Goal: Task Accomplishment & Management: Use online tool/utility

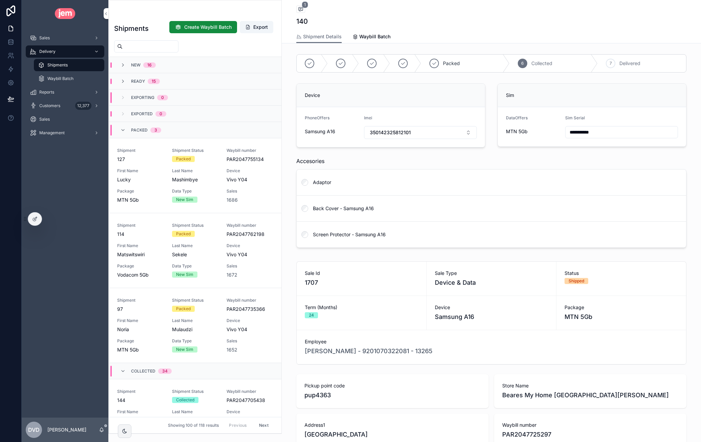
click at [16, 13] on icon at bounding box center [11, 10] width 14 height 11
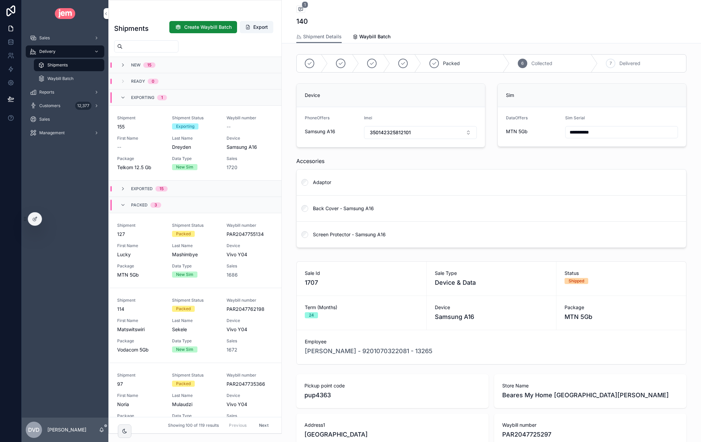
scroll to position [384, 0]
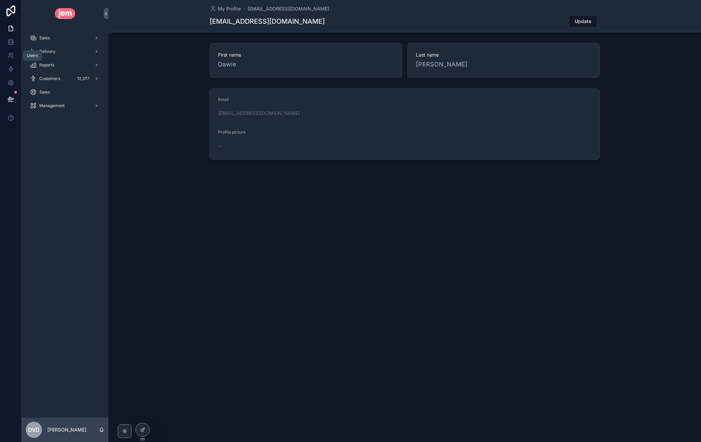
click at [12, 59] on link at bounding box center [10, 56] width 21 height 14
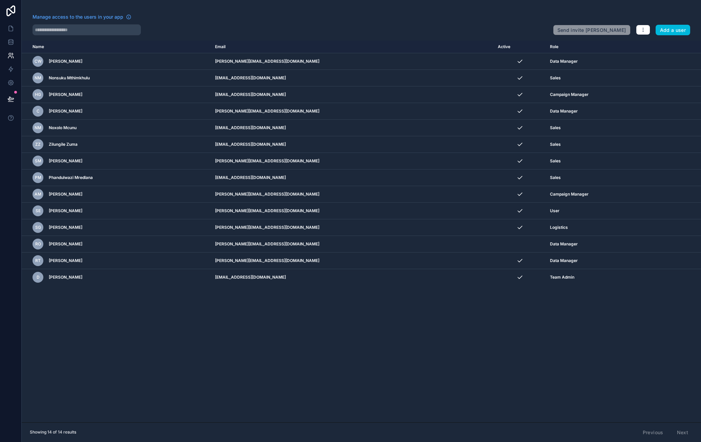
click at [0, 0] on icon "scrollable content" at bounding box center [0, 0] width 0 height 0
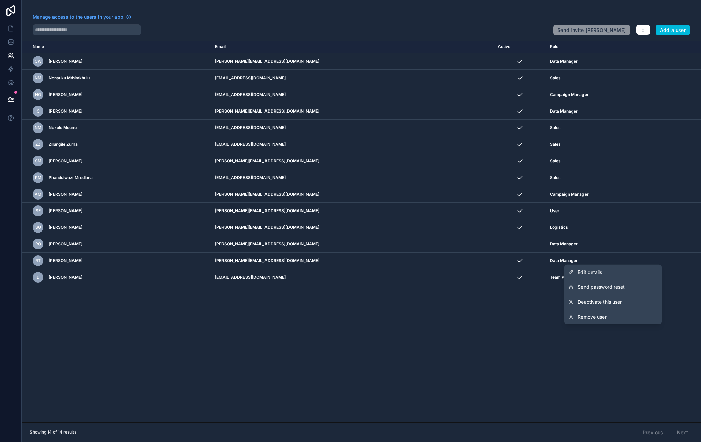
click at [614, 290] on span "Send password reset" at bounding box center [601, 287] width 47 height 7
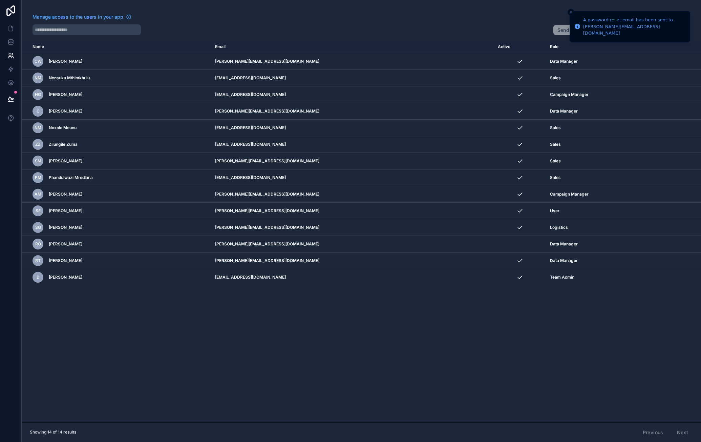
click at [0, 0] on icon "scrollable content" at bounding box center [0, 0] width 0 height 0
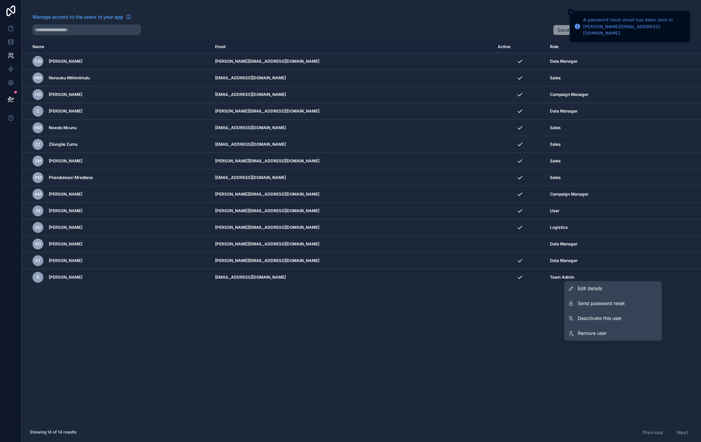
click at [628, 302] on button "Send password reset" at bounding box center [613, 303] width 98 height 15
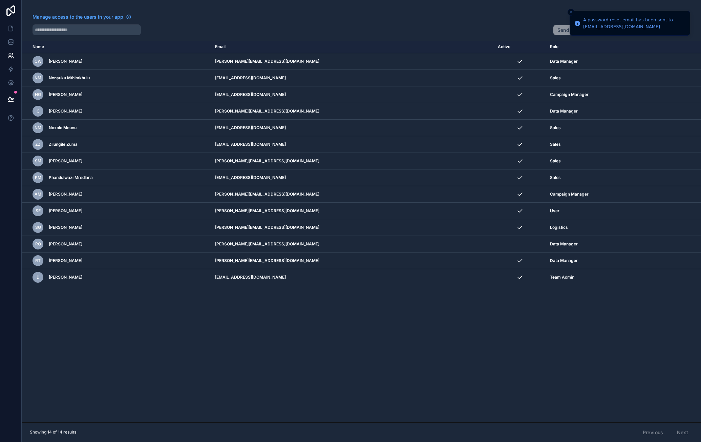
click at [0, 0] on icon "scrollable content" at bounding box center [0, 0] width 0 height 0
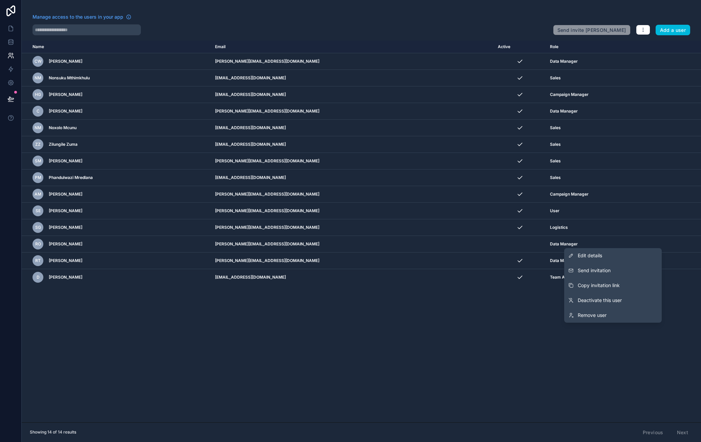
click at [631, 270] on button "Send invitation" at bounding box center [613, 270] width 98 height 15
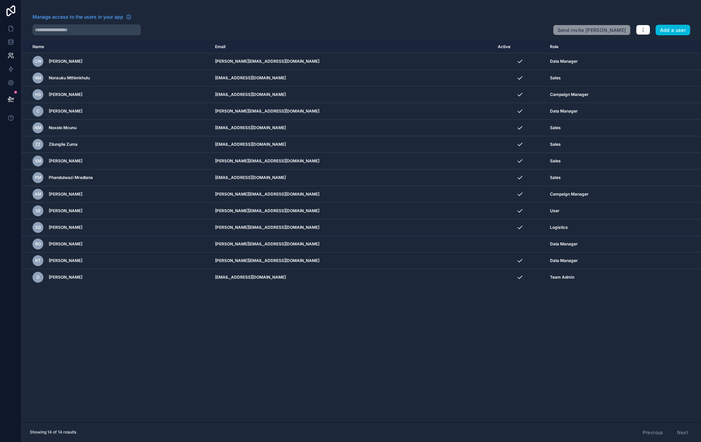
drag, startPoint x: 171, startPoint y: 20, endPoint x: 149, endPoint y: 8, distance: 24.3
click at [171, 19] on div "Manage access to the users in your app" at bounding box center [290, 19] width 515 height 11
click at [5, 10] on icon at bounding box center [11, 10] width 14 height 11
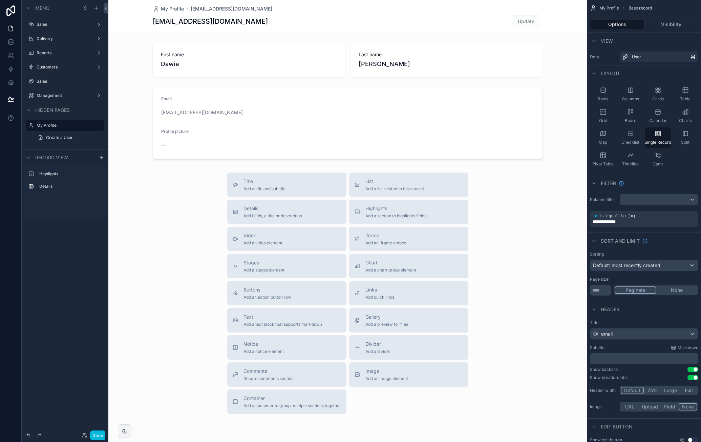
click at [67, 51] on label "Reports" at bounding box center [64, 52] width 54 height 5
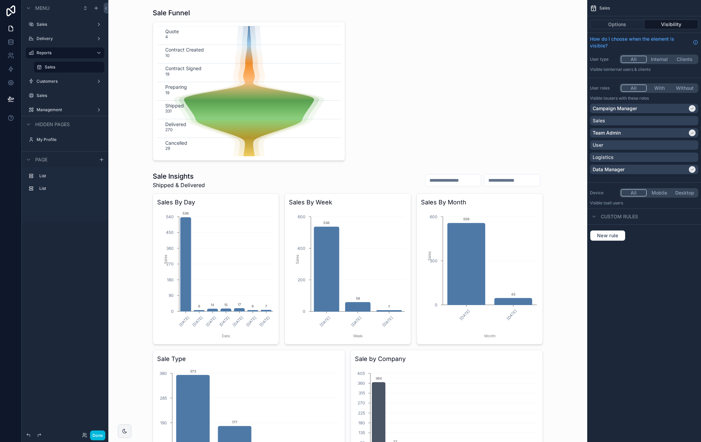
click at [650, 118] on div "Sales" at bounding box center [644, 120] width 103 height 7
drag, startPoint x: 99, startPoint y: 438, endPoint x: 104, endPoint y: 420, distance: 18.4
click at [99, 438] on button "Done" at bounding box center [97, 435] width 15 height 10
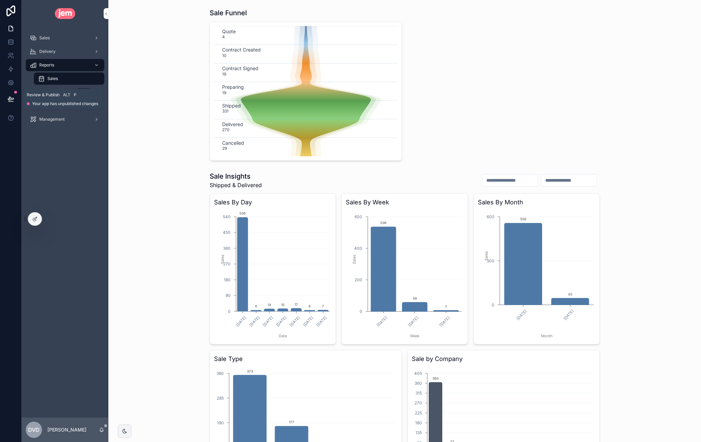
click at [11, 100] on icon at bounding box center [11, 98] width 6 height 3
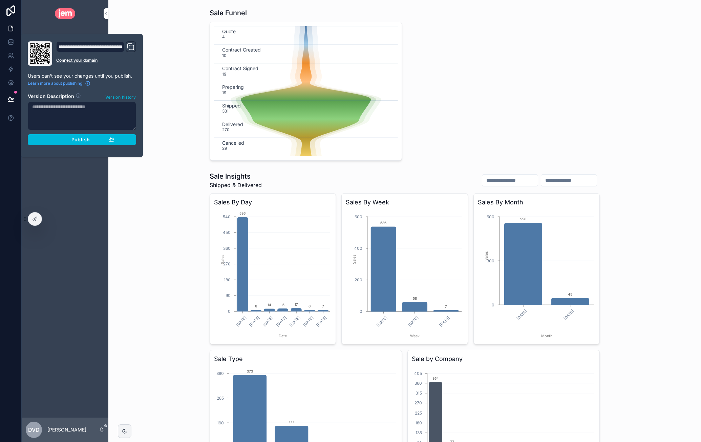
click at [60, 143] on button "Publish" at bounding box center [82, 139] width 108 height 11
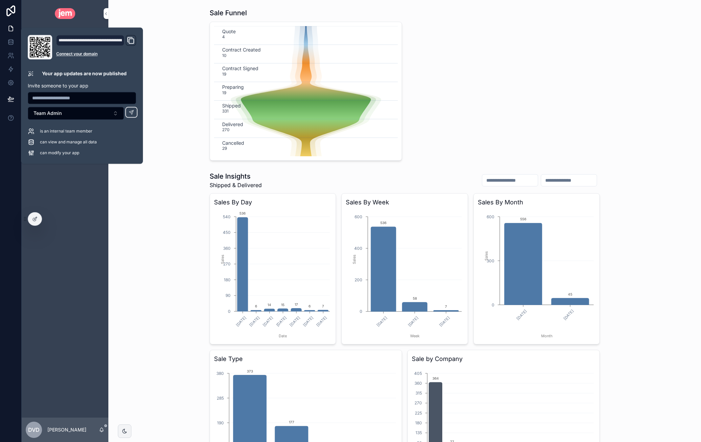
drag, startPoint x: 162, startPoint y: 178, endPoint x: 168, endPoint y: 178, distance: 5.8
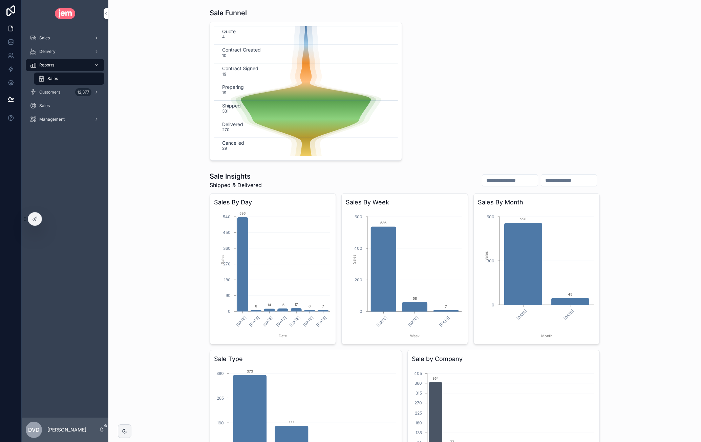
drag, startPoint x: 56, startPoint y: 36, endPoint x: 58, endPoint y: 41, distance: 5.3
click at [56, 36] on div "Sales" at bounding box center [65, 38] width 70 height 11
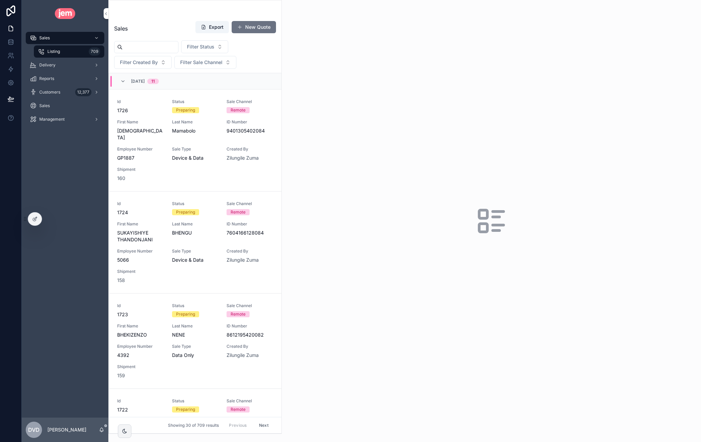
click at [64, 63] on div "Delivery" at bounding box center [65, 65] width 70 height 11
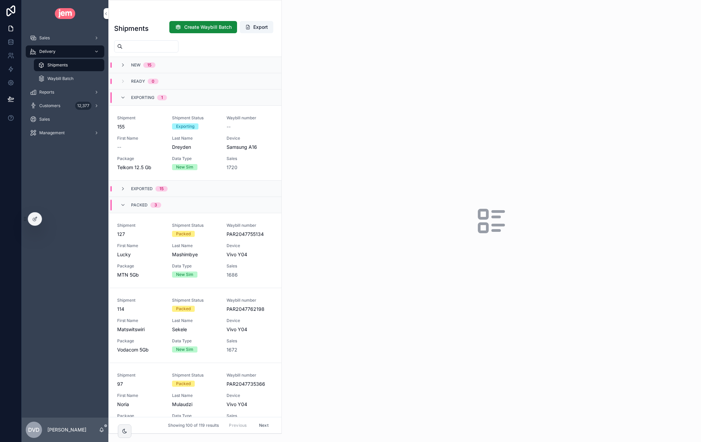
click at [153, 133] on div "Shipment 155 Shipment Status Exporting Waybill number -- First Name -- Last Nam…" at bounding box center [195, 143] width 156 height 56
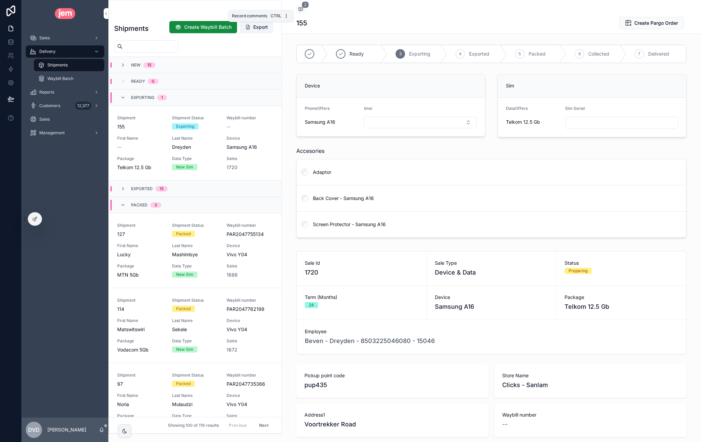
drag, startPoint x: 300, startPoint y: 8, endPoint x: 303, endPoint y: 11, distance: 3.6
click at [300, 8] on icon "scrollable content" at bounding box center [301, 9] width 4 height 4
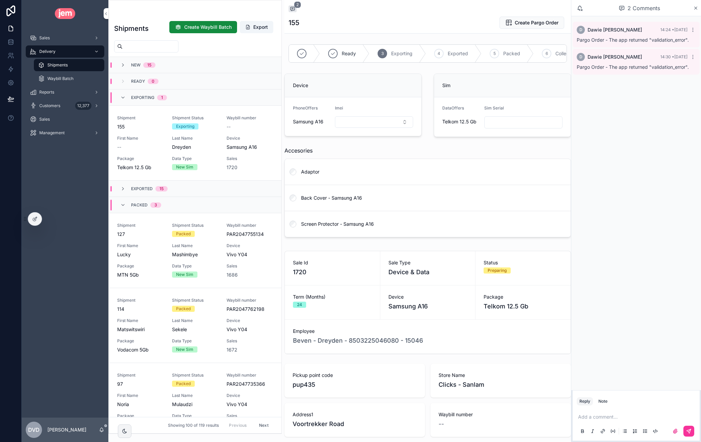
click at [659, 65] on span "Pargo Order - The app returned "validation_error"." at bounding box center [633, 67] width 112 height 6
click at [656, 41] on span "Pargo Order - The app returned "validation_error"." at bounding box center [633, 40] width 112 height 6
click at [661, 66] on span "Pargo Order - The app returned "validation_error"." at bounding box center [633, 67] width 112 height 6
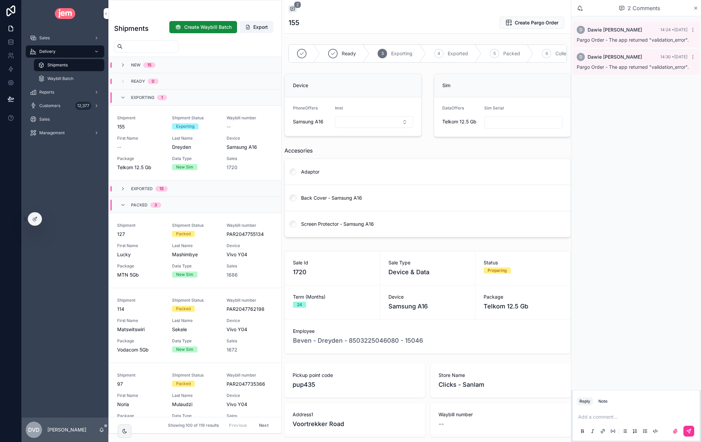
click at [661, 67] on span "Pargo Order - The app returned "validation_error"." at bounding box center [633, 67] width 112 height 6
click at [696, 7] on icon "scrollable content" at bounding box center [696, 7] width 5 height 5
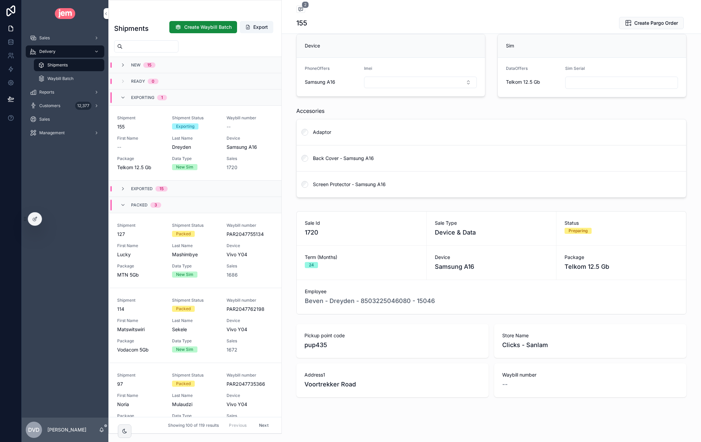
scroll to position [40, 0]
click at [230, 167] on span "1720" at bounding box center [232, 167] width 11 height 7
click at [133, 144] on div "--" at bounding box center [140, 147] width 47 height 7
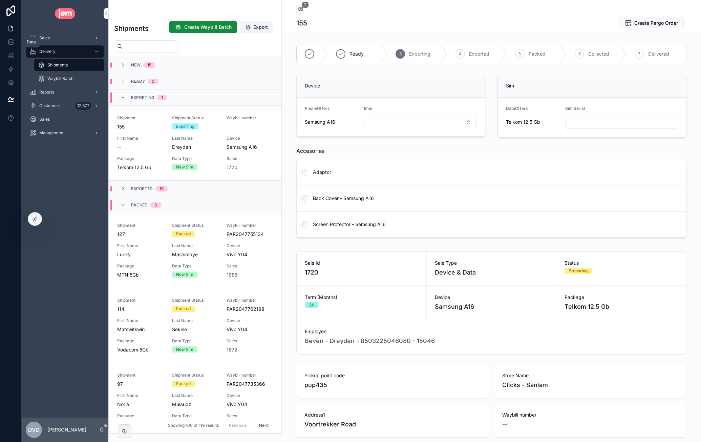
click at [14, 45] on icon at bounding box center [10, 42] width 7 height 7
click at [58, 103] on div "Customers 12,377" at bounding box center [65, 105] width 70 height 11
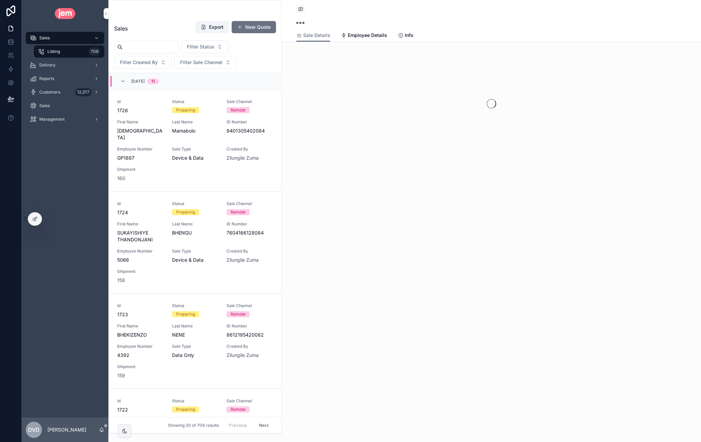
scroll to position [499, 0]
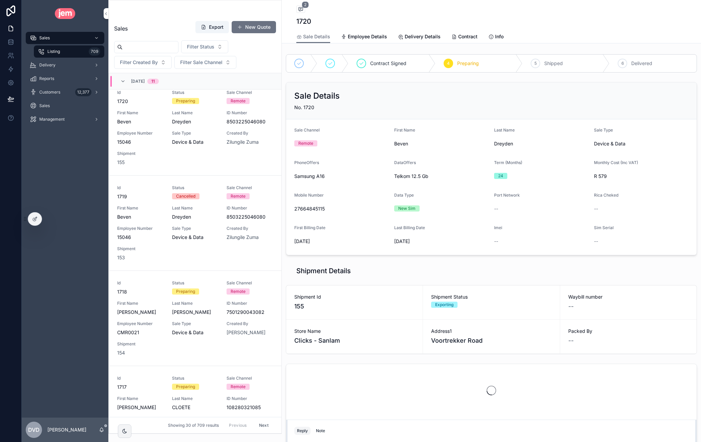
click at [356, 37] on span "Employee Details" at bounding box center [367, 36] width 39 height 7
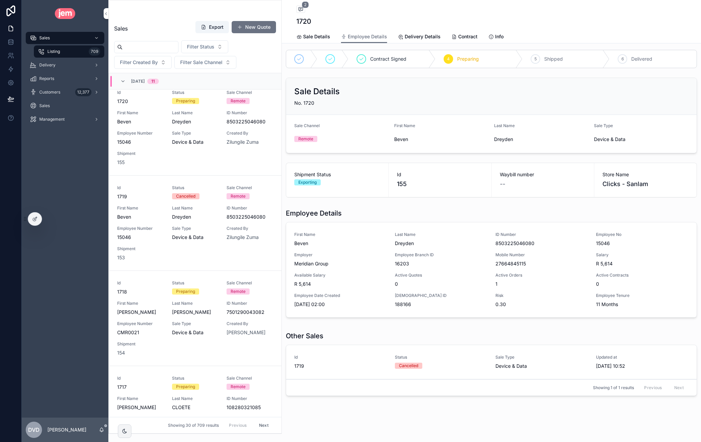
scroll to position [5, 0]
click at [410, 35] on span "Delivery Details" at bounding box center [423, 36] width 36 height 7
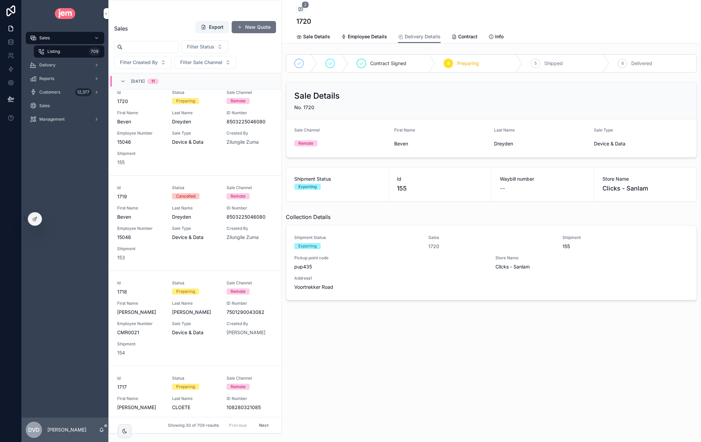
click at [320, 37] on span "Sale Details" at bounding box center [316, 36] width 27 height 7
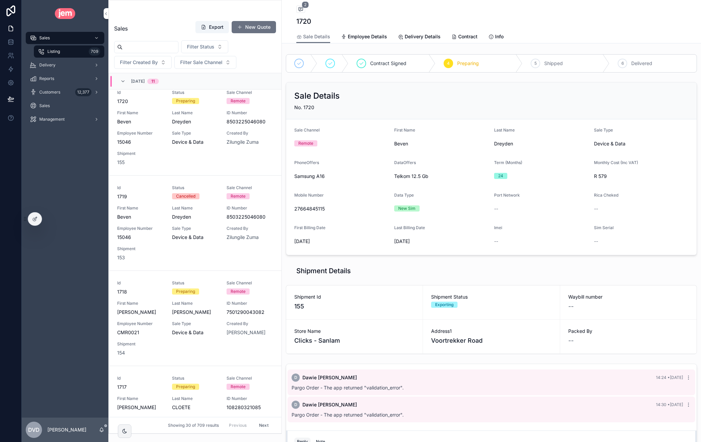
click at [399, 144] on span "Beven" at bounding box center [441, 143] width 95 height 7
click at [441, 140] on span "Beven" at bounding box center [441, 143] width 95 height 7
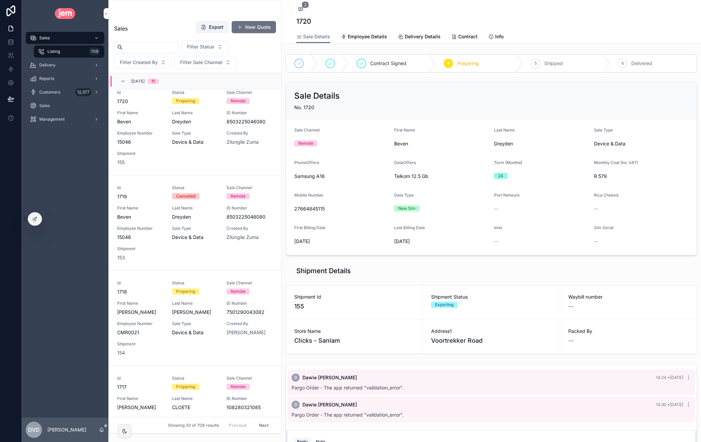
click at [401, 143] on span "Beven" at bounding box center [441, 143] width 95 height 7
click at [401, 142] on span "Beven" at bounding box center [441, 143] width 95 height 7
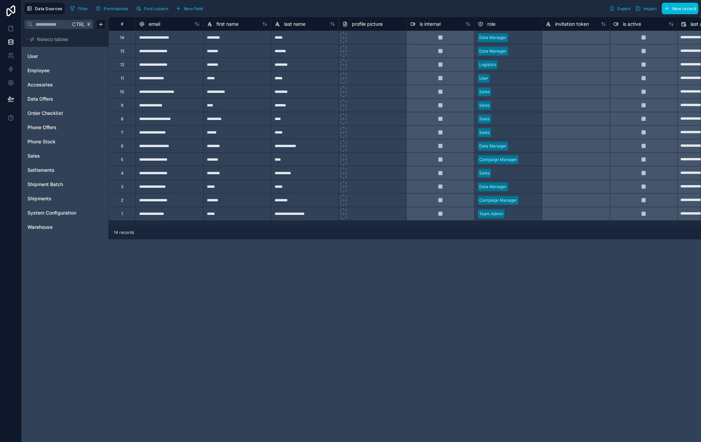
click at [52, 201] on link "Shipments" at bounding box center [54, 198] width 55 height 7
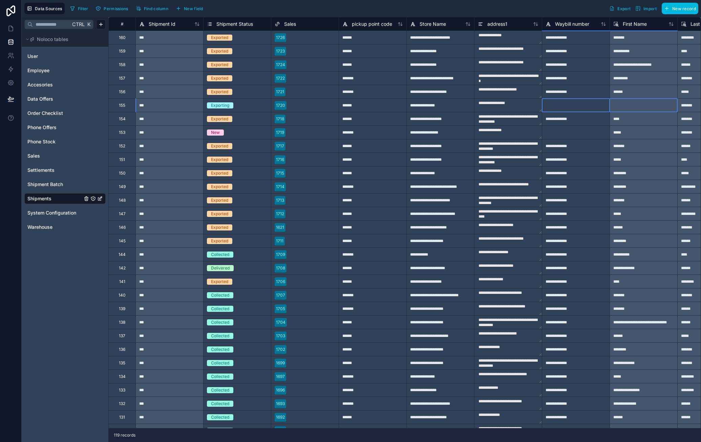
drag, startPoint x: 585, startPoint y: 104, endPoint x: 659, endPoint y: 101, distance: 73.6
click at [642, 106] on div at bounding box center [644, 105] width 68 height 14
click at [640, 108] on div at bounding box center [644, 105] width 68 height 14
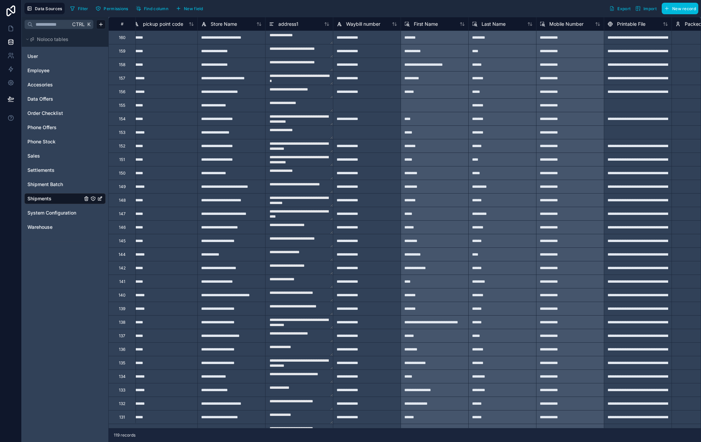
scroll to position [0, 249]
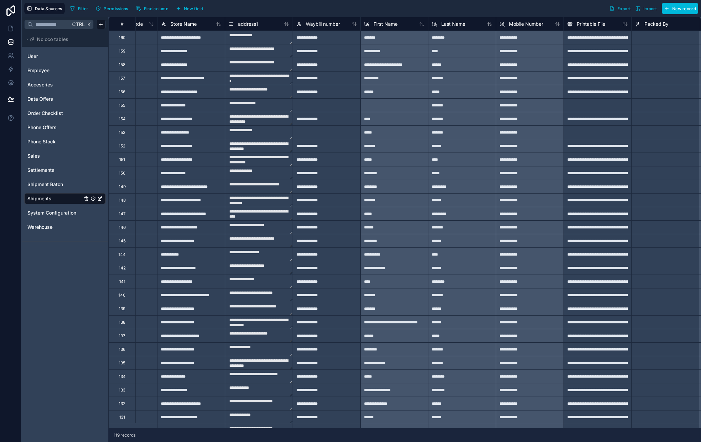
click at [410, 106] on div at bounding box center [395, 105] width 68 height 14
drag, startPoint x: 411, startPoint y: 42, endPoint x: 422, endPoint y: 230, distance: 188.0
click at [401, 106] on div at bounding box center [395, 105] width 68 height 14
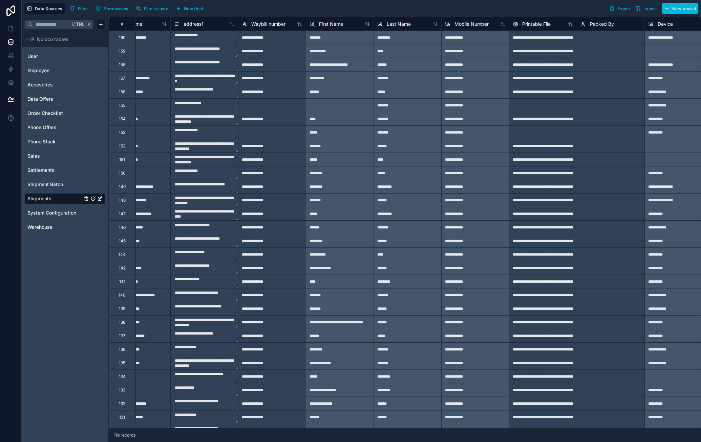
scroll to position [0, 276]
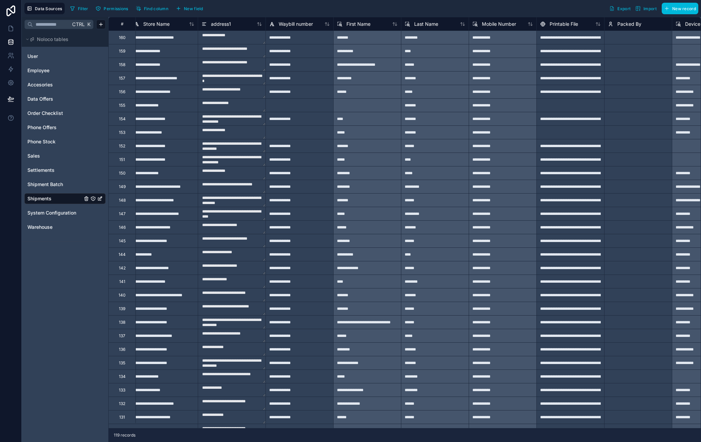
click at [367, 23] on span "First Name" at bounding box center [359, 24] width 24 height 7
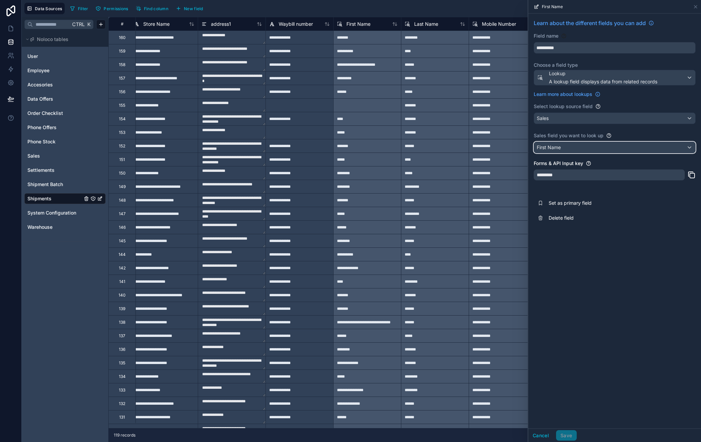
click at [592, 147] on div "First Name" at bounding box center [614, 147] width 161 height 11
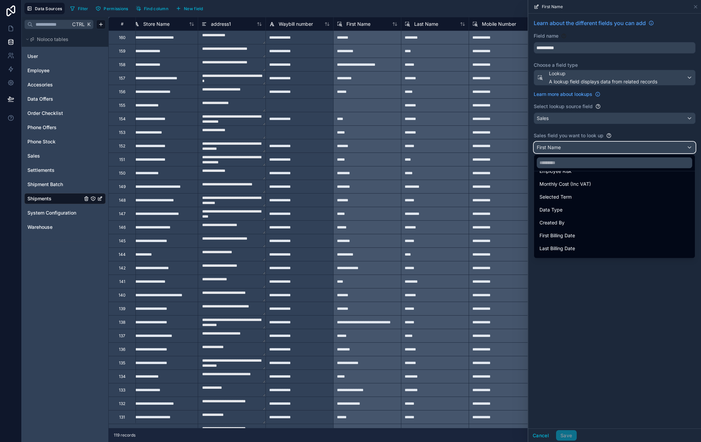
scroll to position [136, 0]
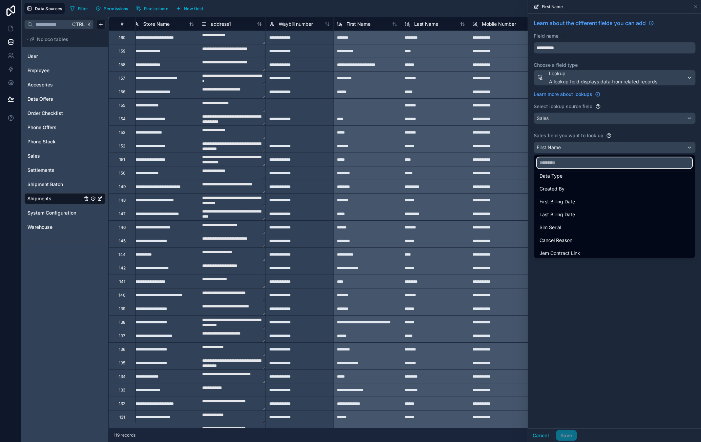
click at [579, 162] on input "text" at bounding box center [615, 162] width 156 height 11
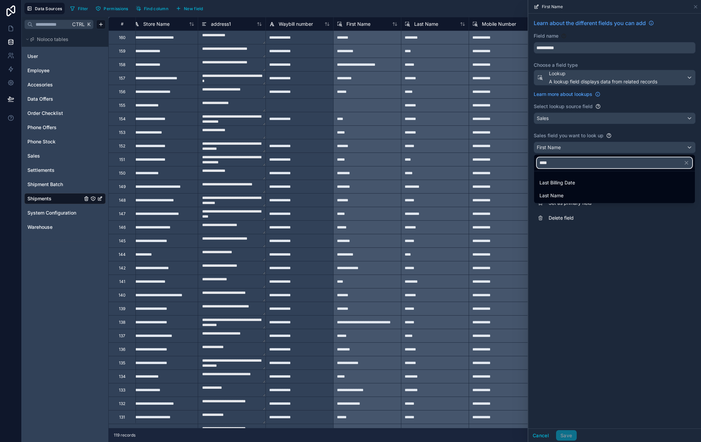
type input "****"
click at [569, 193] on div "Last Name" at bounding box center [615, 195] width 150 height 8
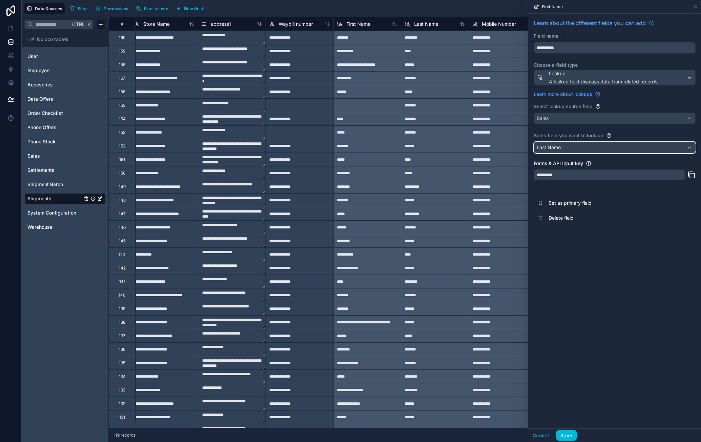
click at [578, 147] on div "Last Name" at bounding box center [614, 147] width 161 height 11
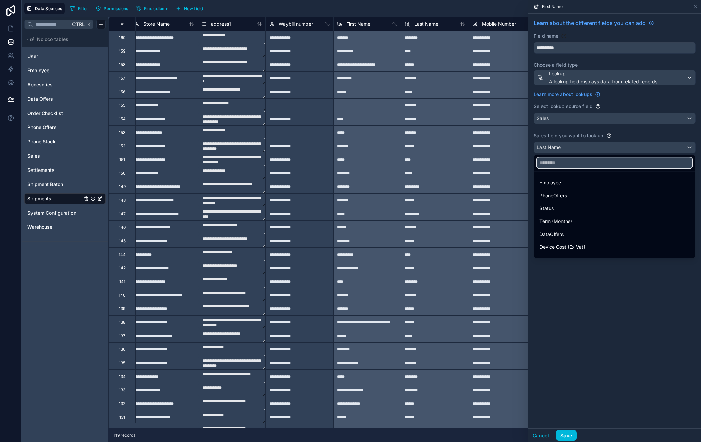
click at [573, 162] on input "text" at bounding box center [615, 162] width 156 height 11
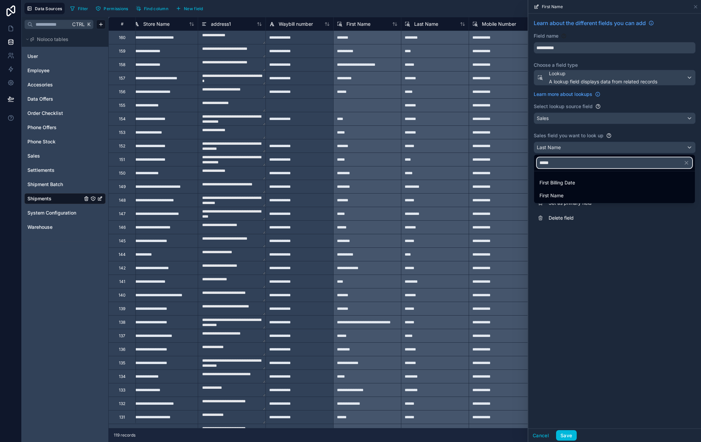
type input "*****"
click at [568, 189] on div "First Name" at bounding box center [615, 195] width 158 height 12
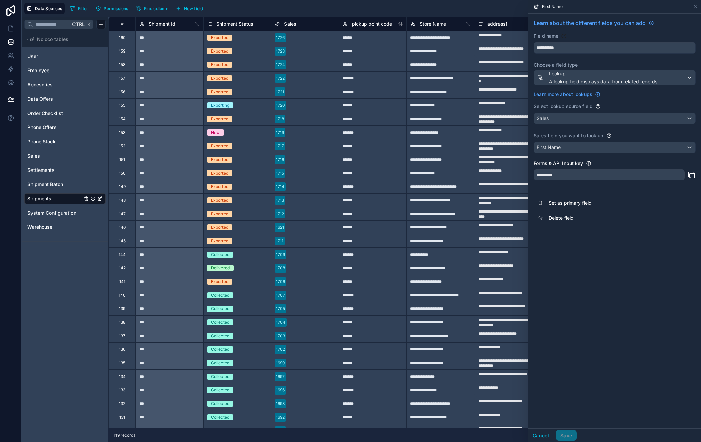
click at [44, 68] on span "Employee" at bounding box center [38, 70] width 22 height 7
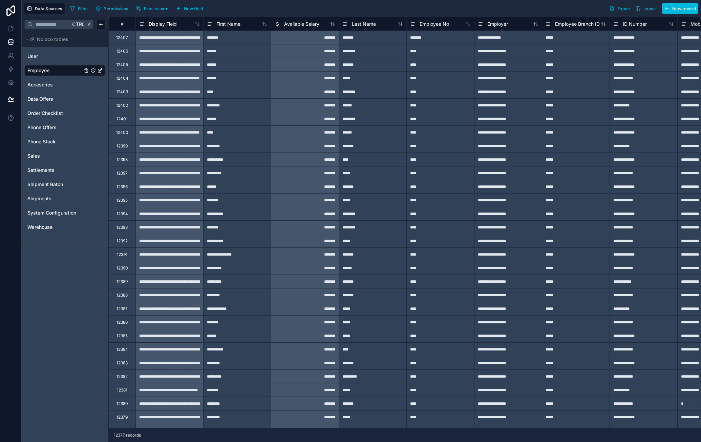
click at [82, 6] on span "Filter" at bounding box center [83, 8] width 11 height 5
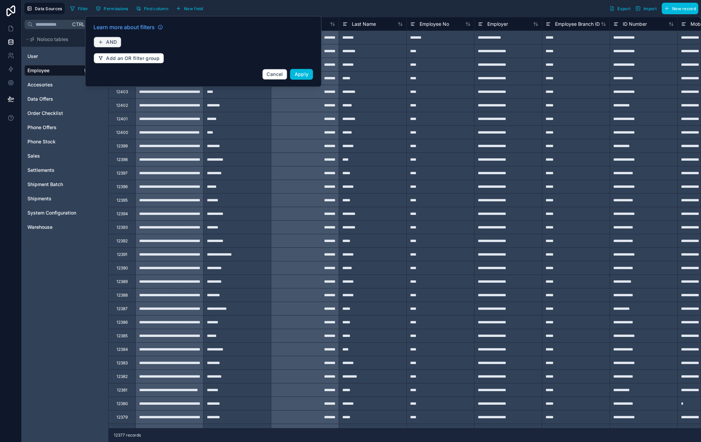
click at [112, 41] on span "AND" at bounding box center [111, 42] width 11 height 6
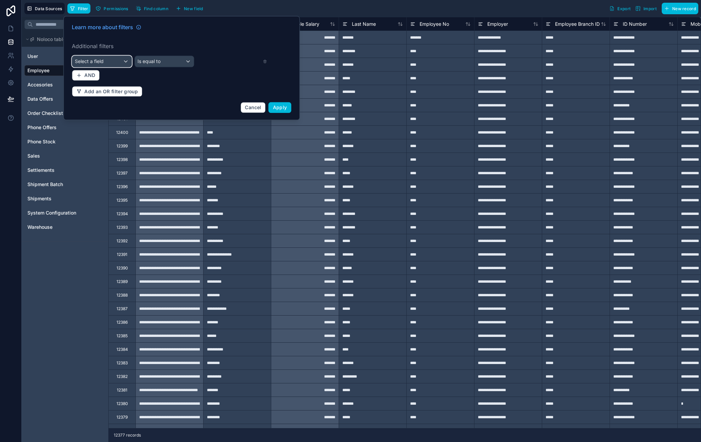
click at [106, 60] on div "Select a field" at bounding box center [101, 61] width 59 height 11
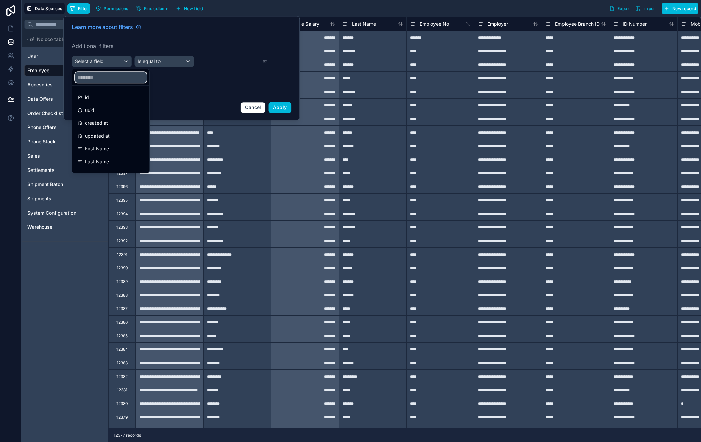
click at [113, 81] on input "text" at bounding box center [111, 77] width 72 height 11
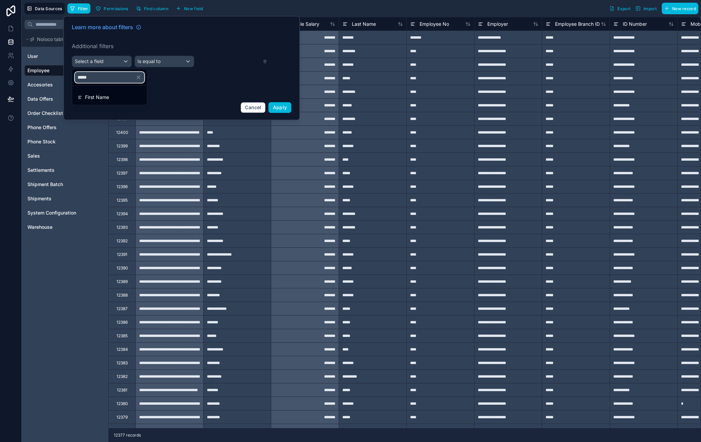
type input "*****"
click at [176, 58] on div at bounding box center [181, 68] width 237 height 104
click at [165, 62] on div "Is equal to" at bounding box center [164, 61] width 59 height 11
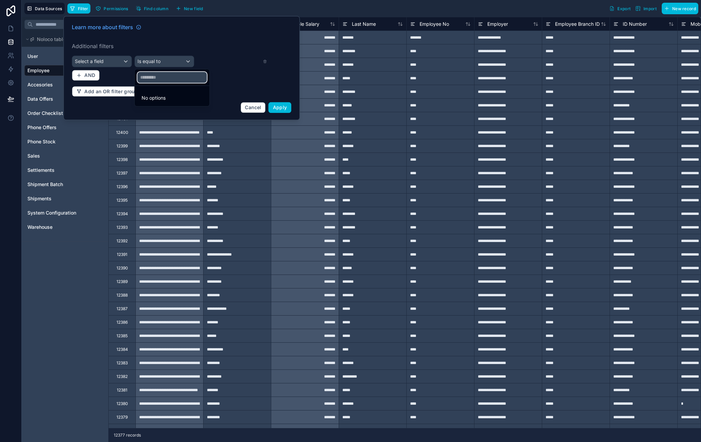
click at [180, 80] on input "text" at bounding box center [172, 77] width 69 height 11
click at [228, 64] on div at bounding box center [181, 68] width 237 height 104
click at [161, 64] on div "Is equal to" at bounding box center [164, 61] width 59 height 11
click at [112, 63] on div at bounding box center [181, 68] width 237 height 104
click at [114, 64] on div "Select a field" at bounding box center [101, 61] width 59 height 11
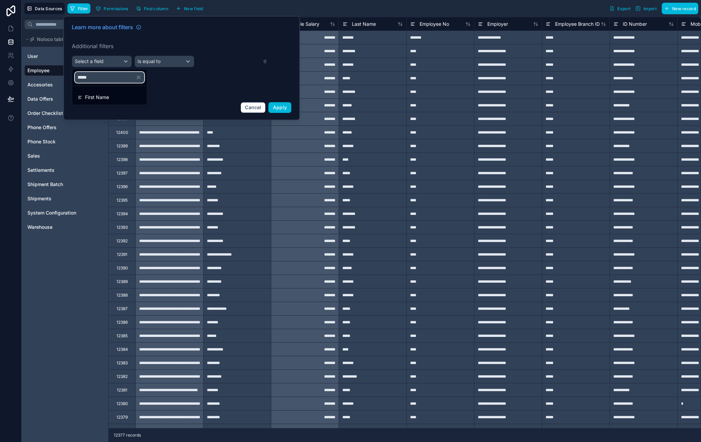
click at [110, 76] on input "*****" at bounding box center [109, 77] width 69 height 11
click at [104, 95] on span "First Name" at bounding box center [97, 97] width 24 height 8
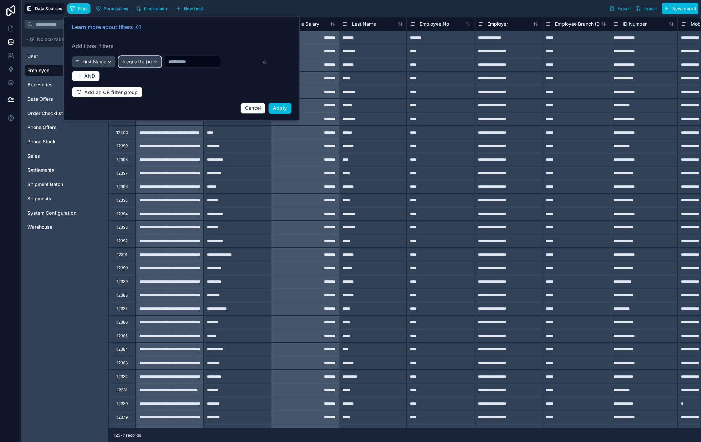
click at [144, 61] on span "Is equal to (=)" at bounding box center [136, 61] width 31 height 7
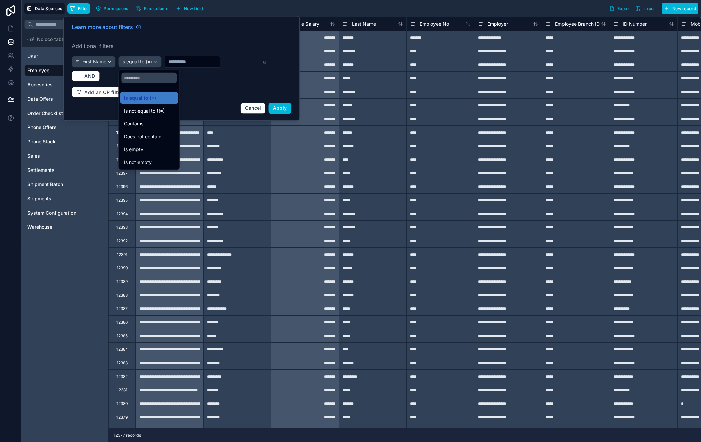
click at [145, 128] on div "Contains" at bounding box center [149, 124] width 58 height 12
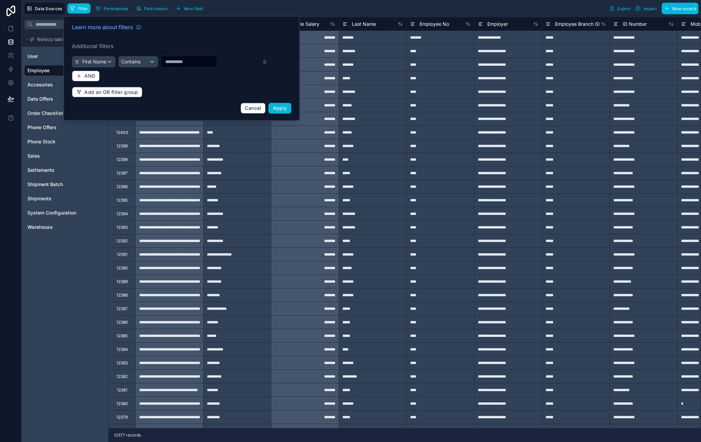
click at [185, 63] on input "text" at bounding box center [189, 61] width 56 height 9
type input "*****"
click at [280, 108] on span "Apply" at bounding box center [280, 108] width 14 height 6
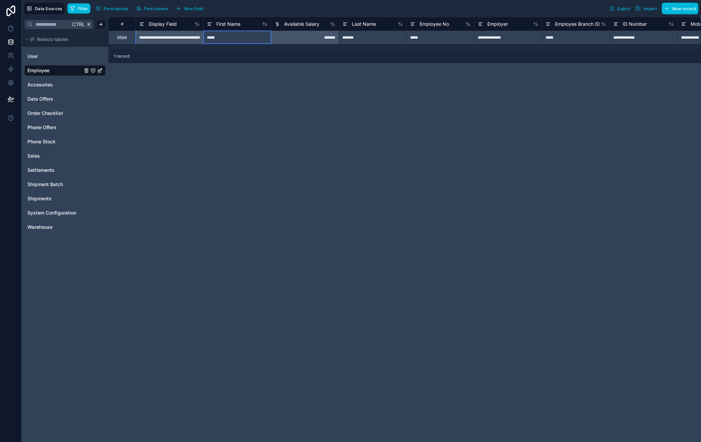
click at [231, 36] on div "*****" at bounding box center [237, 37] width 68 height 14
click at [232, 36] on div "*****" at bounding box center [237, 37] width 68 height 14
click at [232, 36] on input "*****" at bounding box center [237, 37] width 67 height 13
click at [234, 38] on input "*****" at bounding box center [237, 37] width 67 height 13
type input "******"
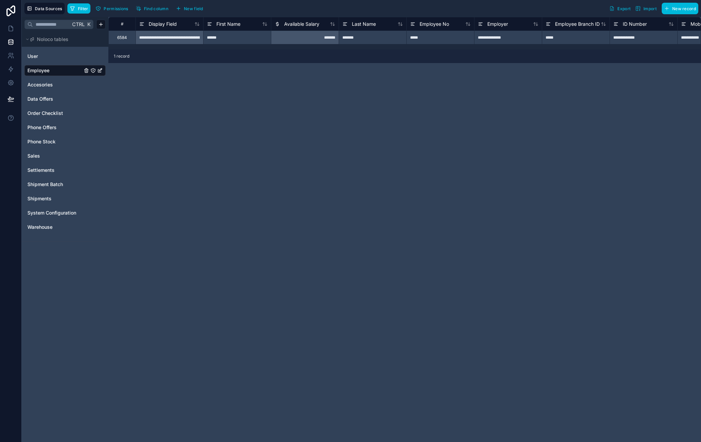
click at [264, 99] on div "**********" at bounding box center [404, 229] width 593 height 425
click at [231, 37] on div "******" at bounding box center [237, 37] width 68 height 14
click at [236, 37] on div "******" at bounding box center [237, 37] width 68 height 14
click at [236, 38] on input "******" at bounding box center [237, 37] width 67 height 13
type input "*****"
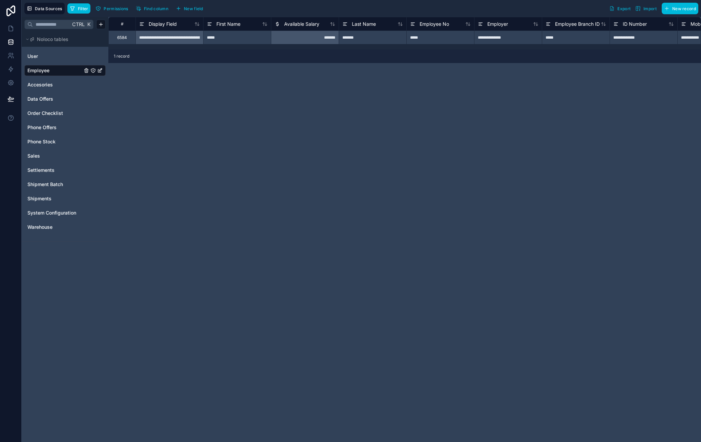
click at [263, 97] on div "**********" at bounding box center [404, 229] width 593 height 425
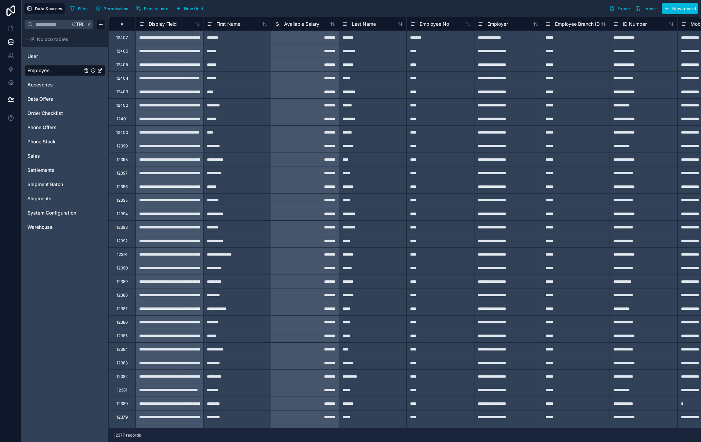
click at [47, 196] on span "Shipments" at bounding box center [39, 198] width 24 height 7
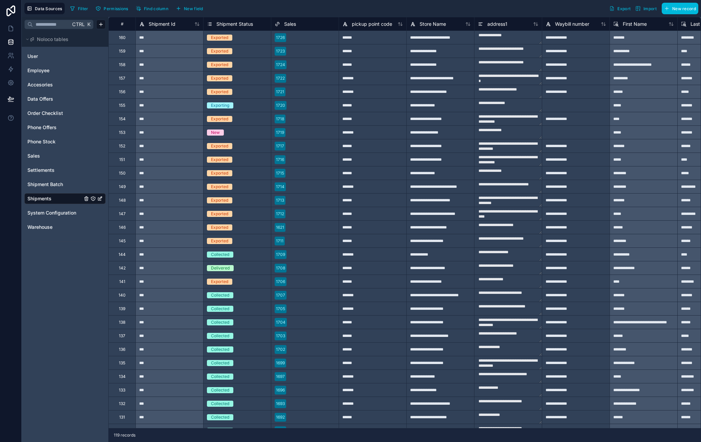
click at [182, 107] on div "***" at bounding box center [170, 105] width 68 height 14
click at [73, 307] on div "Ctrl K Noloco tables User Employee Accesories Data Offers Order Checklist Phone…" at bounding box center [65, 229] width 87 height 425
